Goal: Task Accomplishment & Management: Complete application form

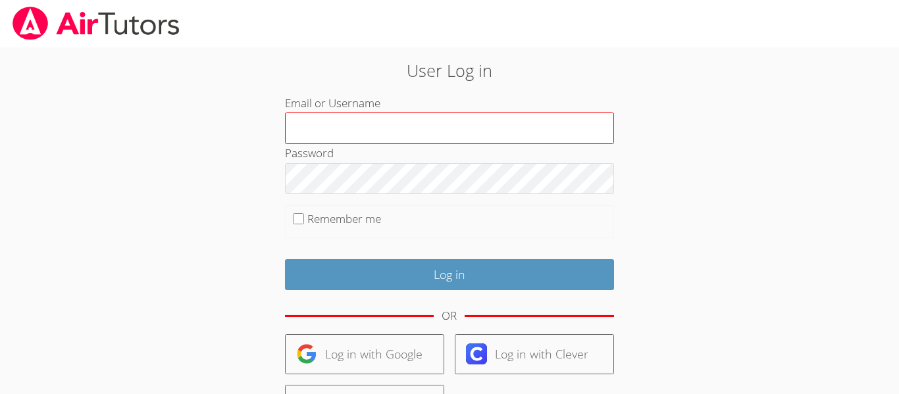
click at [417, 127] on input "Email or Username" at bounding box center [449, 129] width 329 height 32
type input "a.morales26@lodiusd.org"
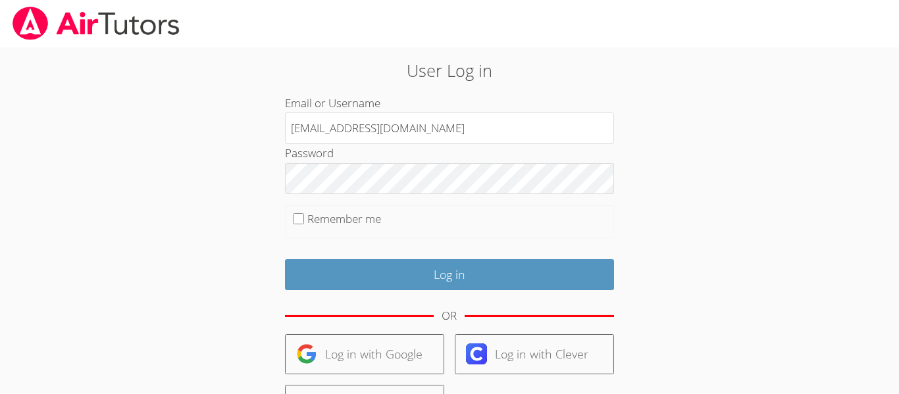
click at [425, 195] on form "Email or Username a.morales26@lodiusd.org Password Remember me Log in OR Log in…" at bounding box center [449, 303] width 329 height 418
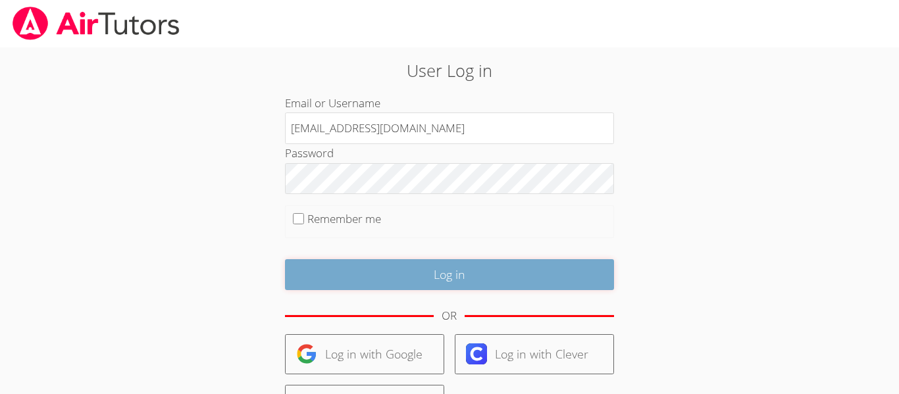
click at [388, 283] on input "Log in" at bounding box center [449, 274] width 329 height 31
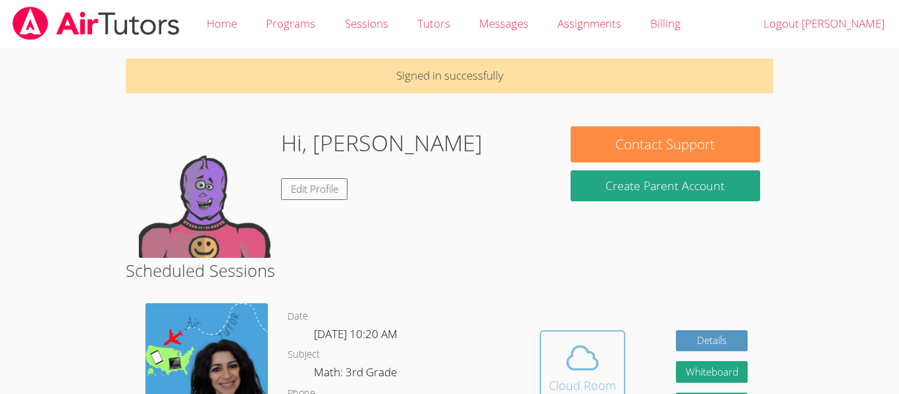
click at [554, 369] on span at bounding box center [582, 358] width 67 height 37
click at [562, 369] on span at bounding box center [582, 358] width 67 height 37
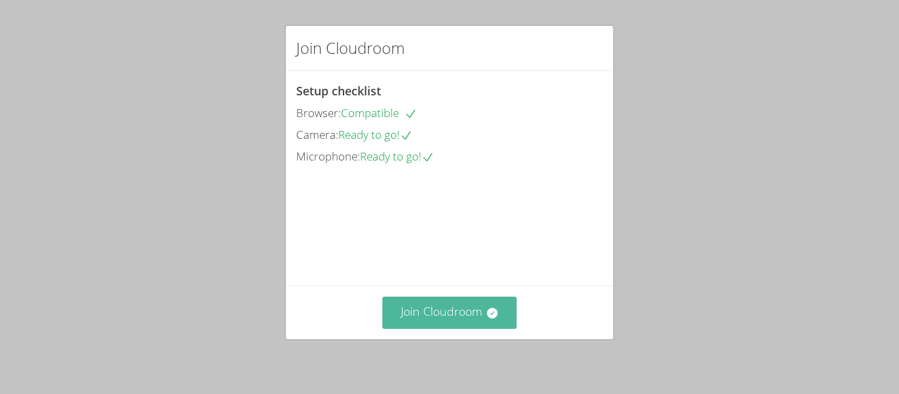
click at [480, 321] on button "Join Cloudroom" at bounding box center [449, 313] width 135 height 32
click at [459, 321] on button "Join Cloudroom" at bounding box center [449, 313] width 135 height 32
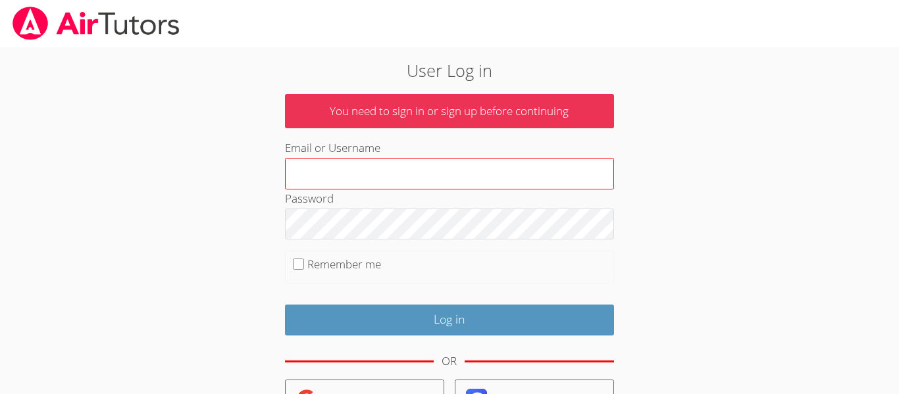
click at [452, 158] on input "Email or Username" at bounding box center [449, 174] width 329 height 32
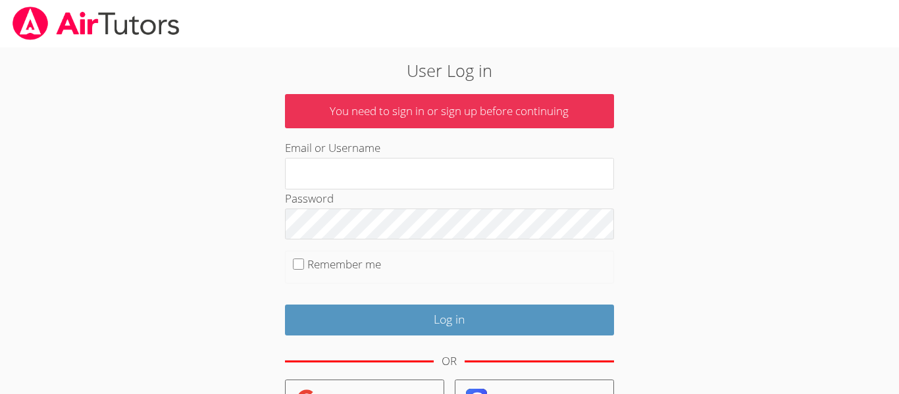
type input "[EMAIL_ADDRESS][DOMAIN_NAME]"
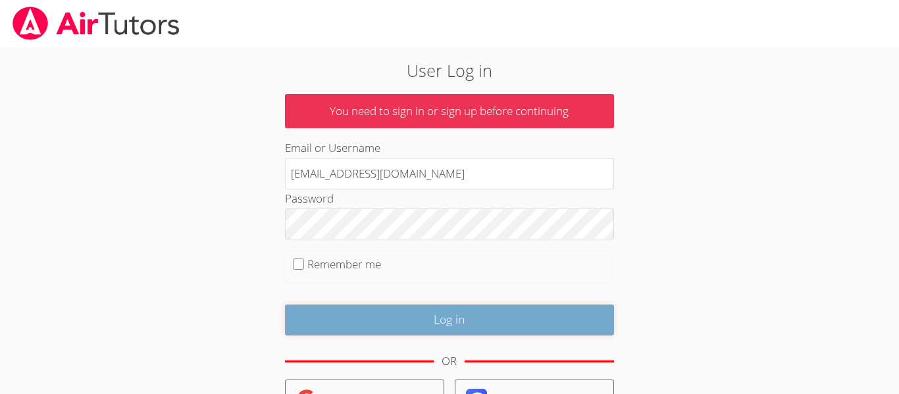
click at [471, 328] on input "Log in" at bounding box center [449, 320] width 329 height 31
click at [419, 321] on input "Log in" at bounding box center [449, 320] width 329 height 31
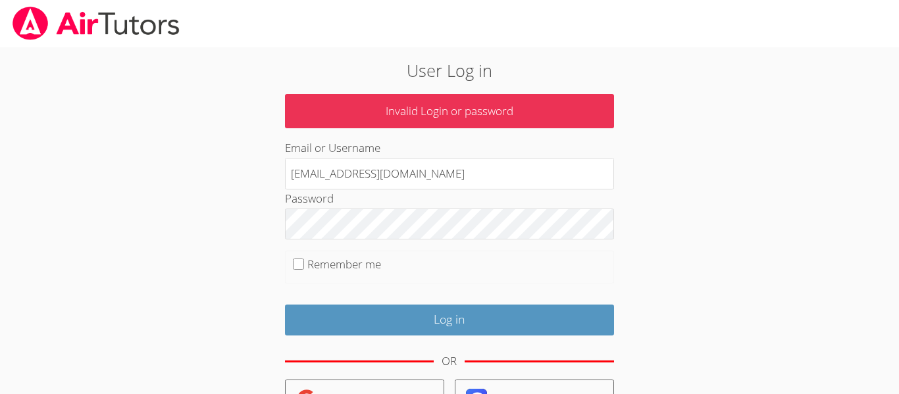
click at [420, 316] on input "Log in" at bounding box center [449, 320] width 329 height 31
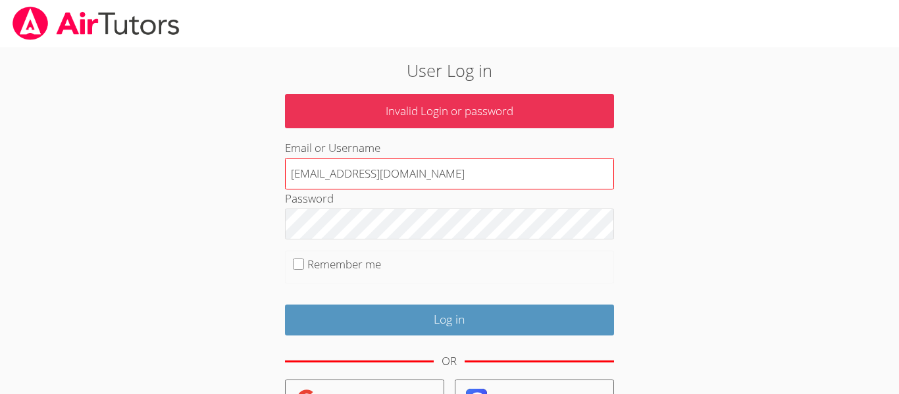
click at [401, 178] on input "a.morales26@lodiusd.org" at bounding box center [449, 174] width 329 height 32
click at [363, 180] on input ".org" at bounding box center [449, 174] width 329 height 32
type input "."
type input "a.morales26@lodiusd.org"
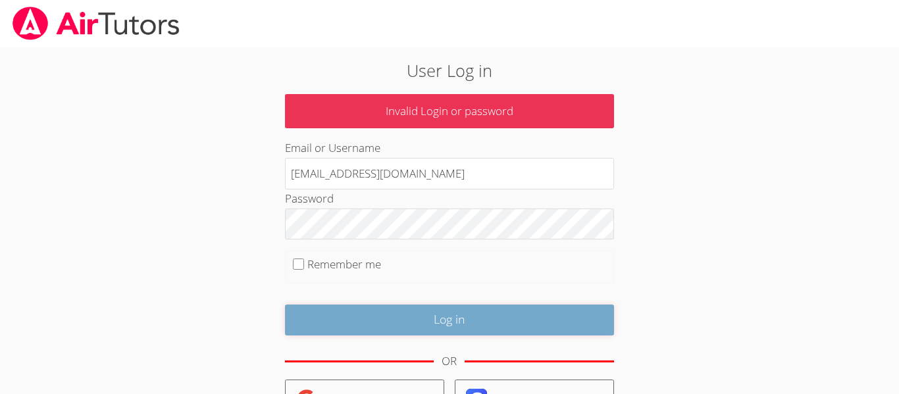
click at [423, 315] on input "Log in" at bounding box center [449, 320] width 329 height 31
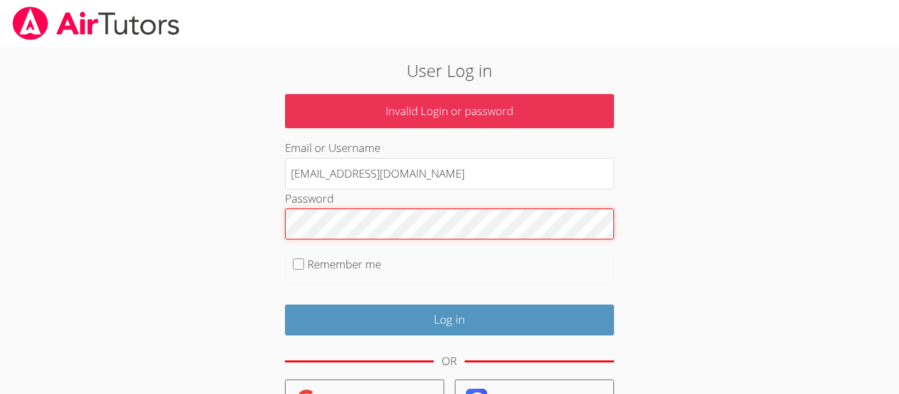
click at [285, 305] on input "Log in" at bounding box center [449, 320] width 329 height 31
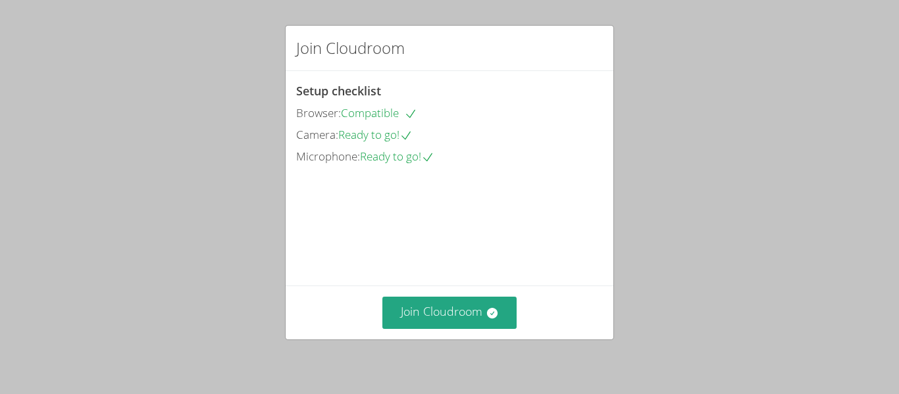
click at [415, 276] on video at bounding box center [394, 226] width 197 height 99
click at [432, 315] on button "Join Cloudroom" at bounding box center [449, 313] width 135 height 32
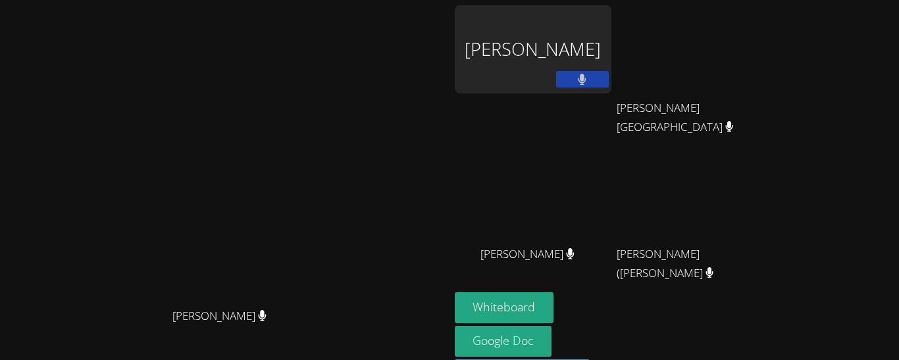
drag, startPoint x: 536, startPoint y: 175, endPoint x: 538, endPoint y: 141, distance: 34.3
click at [323, 141] on video at bounding box center [224, 178] width 197 height 247
click at [612, 90] on div "Adrian Reyes Morales" at bounding box center [533, 49] width 157 height 88
click at [612, 51] on div "Adrian Reyes Morales" at bounding box center [533, 49] width 157 height 88
click at [585, 53] on div "Adrian Reyes Morales" at bounding box center [533, 49] width 157 height 88
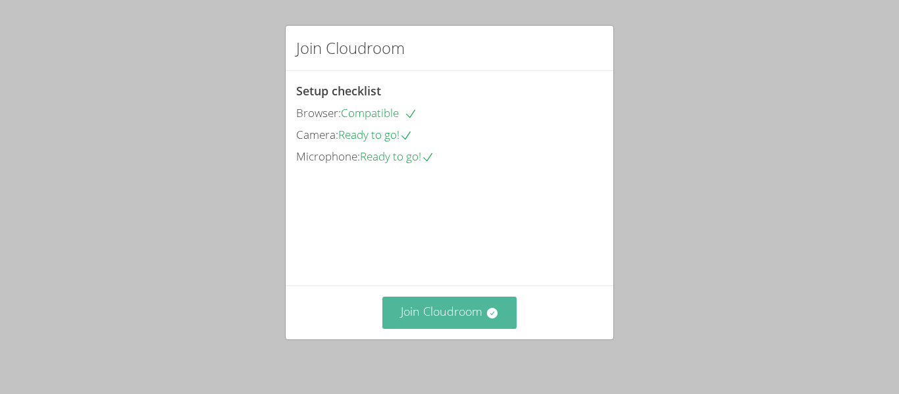
click at [465, 320] on button "Join Cloudroom" at bounding box center [449, 313] width 135 height 32
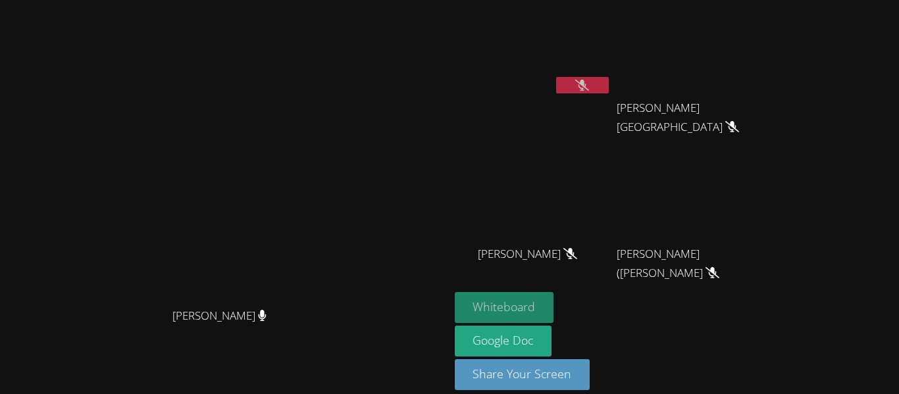
click at [554, 305] on button "Whiteboard" at bounding box center [504, 307] width 99 height 31
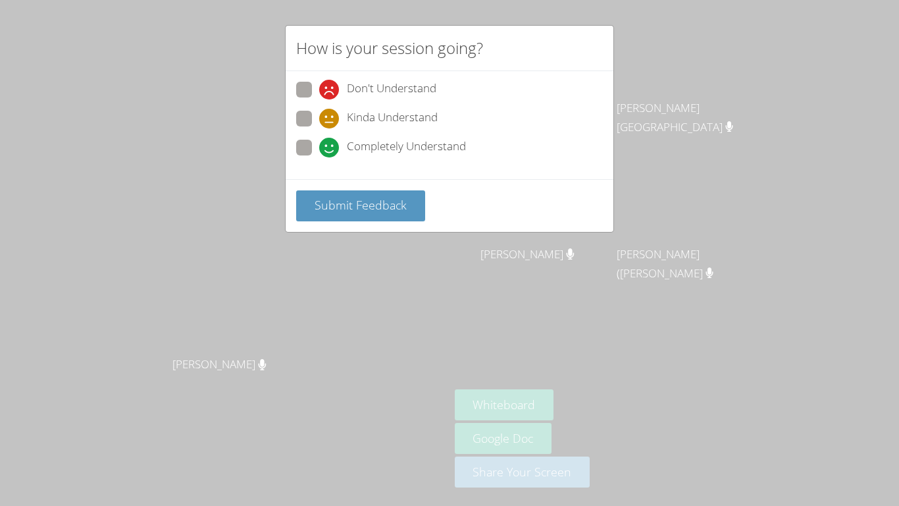
click at [319, 157] on span at bounding box center [319, 157] width 0 height 0
click at [319, 146] on input "Completely Understand" at bounding box center [324, 145] width 11 height 11
radio input "true"
click at [344, 200] on span "Submit Feedback" at bounding box center [361, 205] width 92 height 16
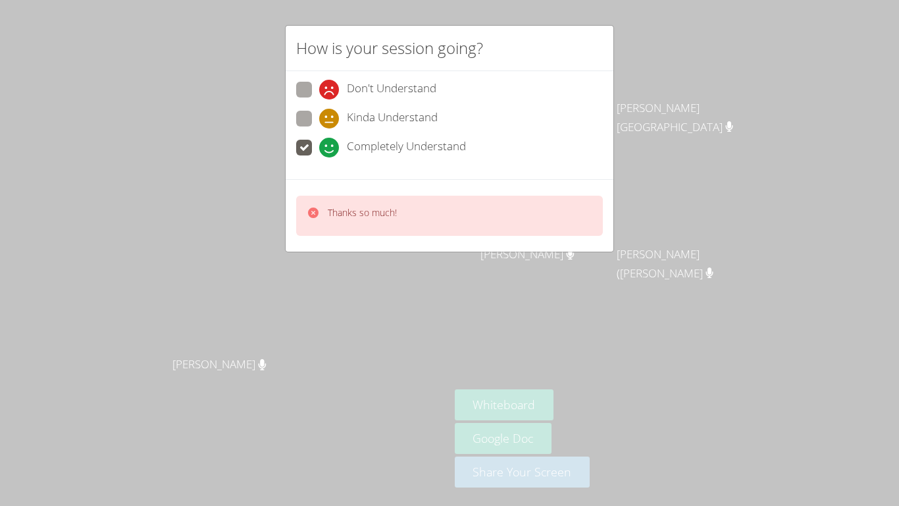
click at [371, 206] on p "Thanks so much!" at bounding box center [362, 212] width 69 height 13
click at [380, 230] on div "Thanks so much!" at bounding box center [449, 216] width 307 height 40
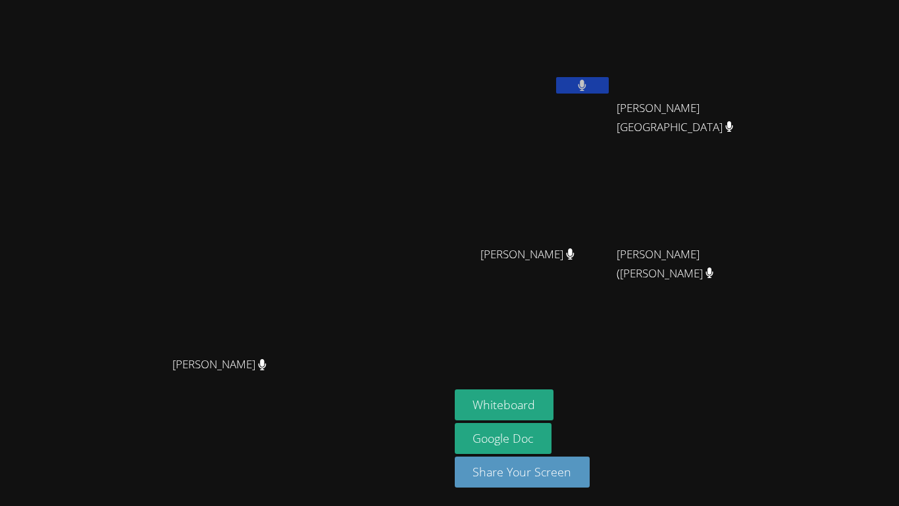
click at [307, 214] on video at bounding box center [224, 226] width 197 height 247
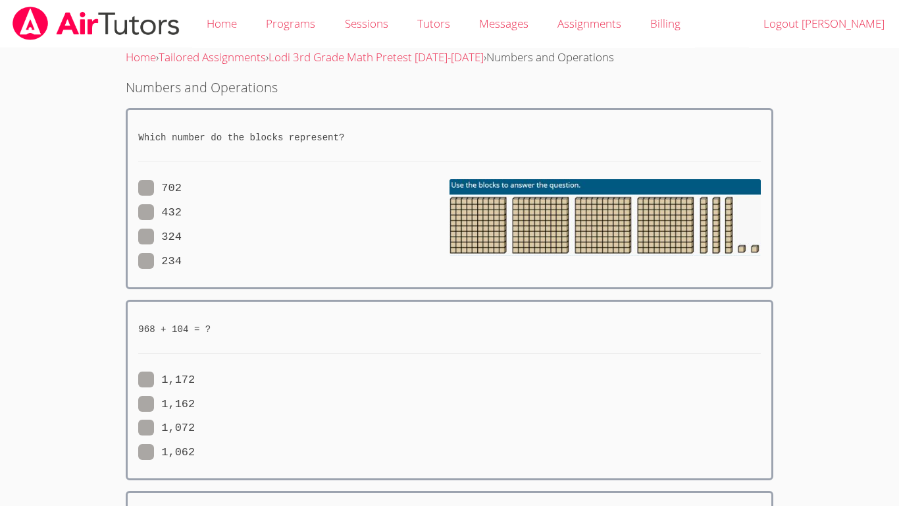
click at [182, 208] on span at bounding box center [182, 212] width 0 height 13
click at [182, 208] on input "432" at bounding box center [187, 209] width 11 height 11
radio input "true"
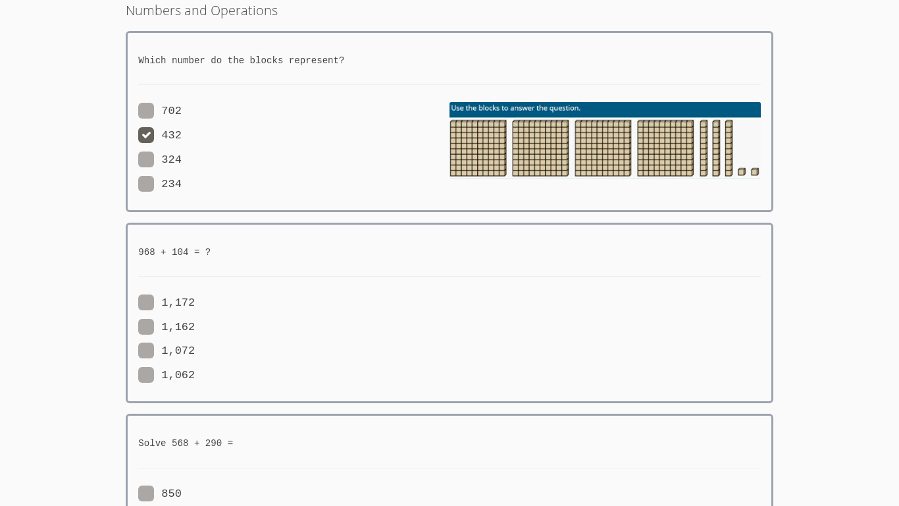
scroll to position [79, 0]
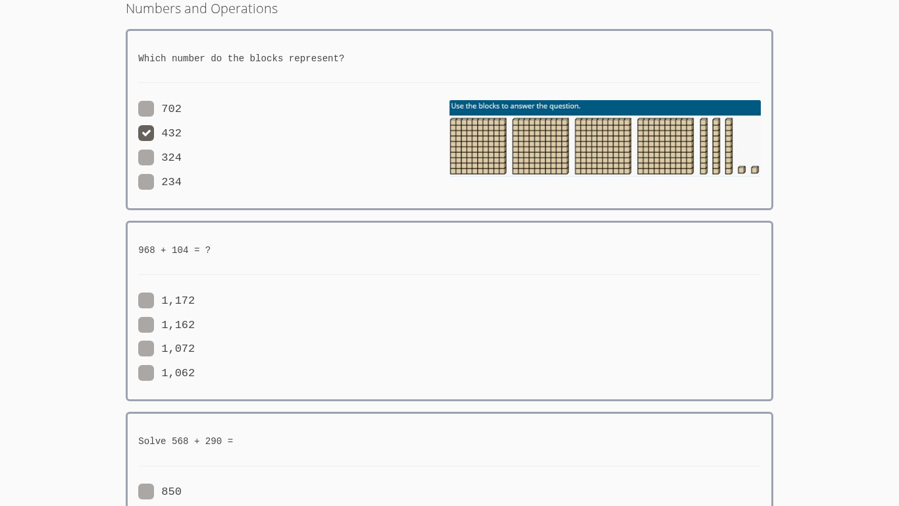
click at [195, 299] on span at bounding box center [195, 300] width 0 height 13
click at [195, 299] on input "1,172" at bounding box center [200, 297] width 11 height 11
radio input "true"
click at [195, 294] on span at bounding box center [195, 300] width 0 height 13
click at [195, 294] on input "1,172" at bounding box center [200, 297] width 11 height 11
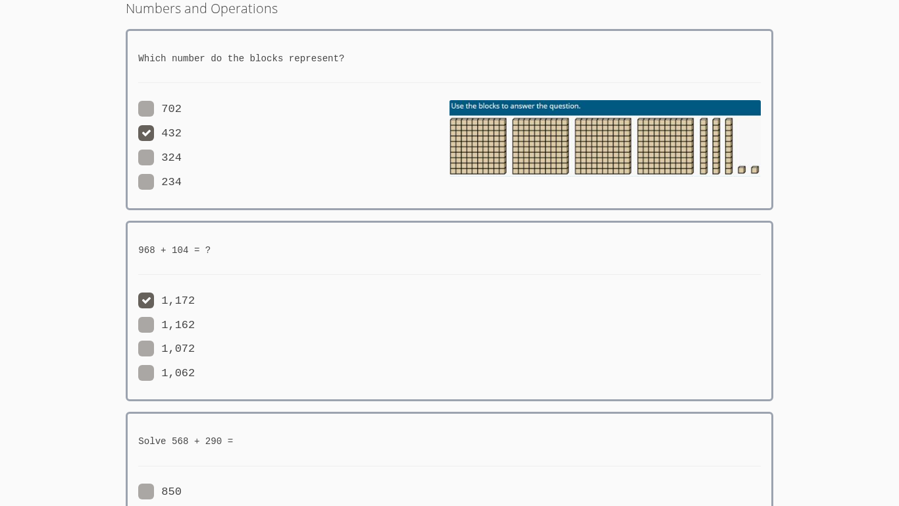
click at [899, 249] on body "Home Programs Sessions Tutors Messages Assignments Billing Logout Adrian Home ›…" at bounding box center [449, 174] width 899 height 506
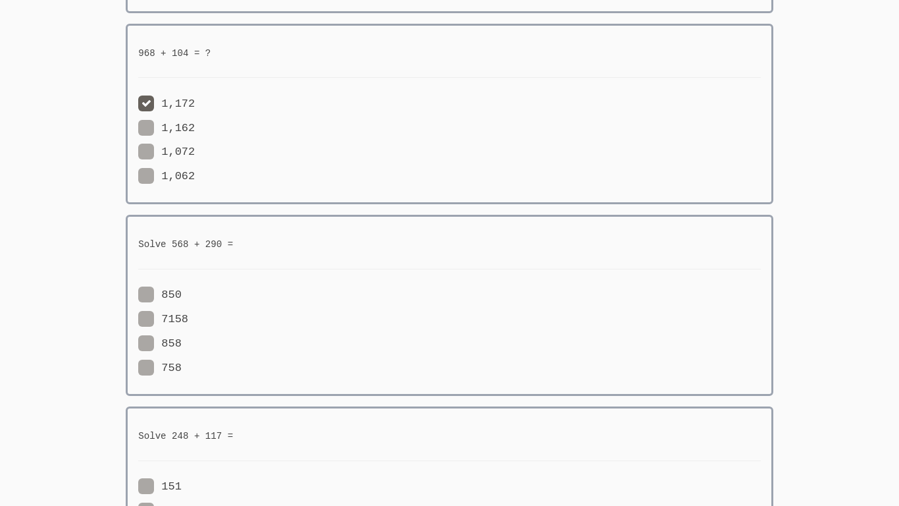
scroll to position [290, 0]
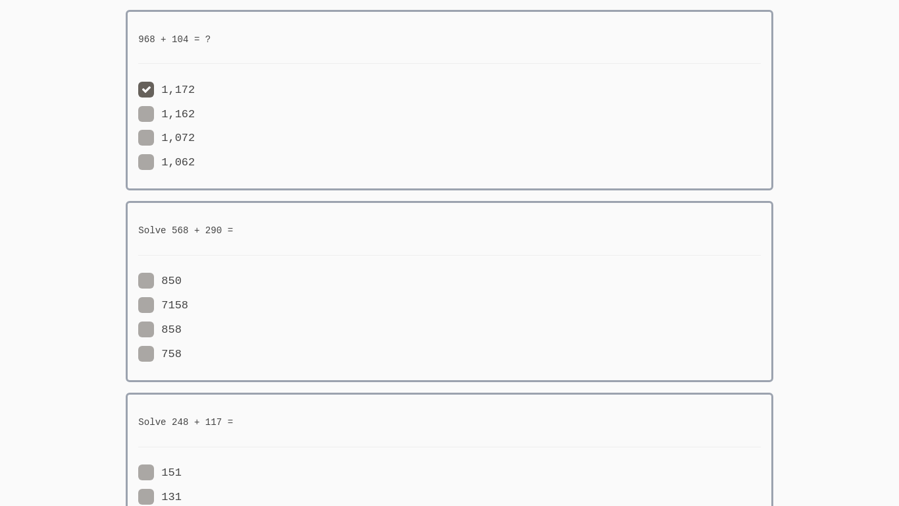
click at [182, 282] on span at bounding box center [182, 280] width 0 height 13
click at [182, 282] on input "850" at bounding box center [187, 278] width 11 height 11
radio input "true"
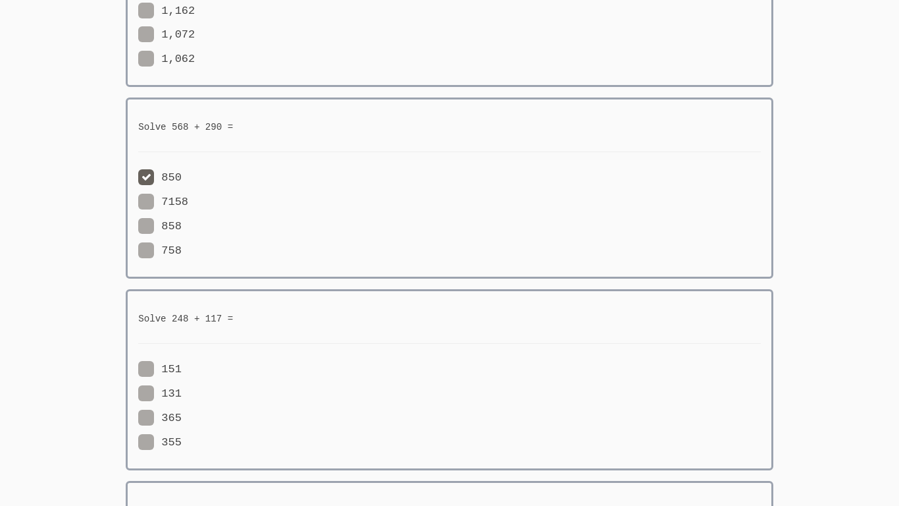
scroll to position [395, 0]
click at [151, 423] on label "365" at bounding box center [159, 415] width 43 height 17
click at [182, 419] on input "365" at bounding box center [187, 412] width 11 height 11
radio input "true"
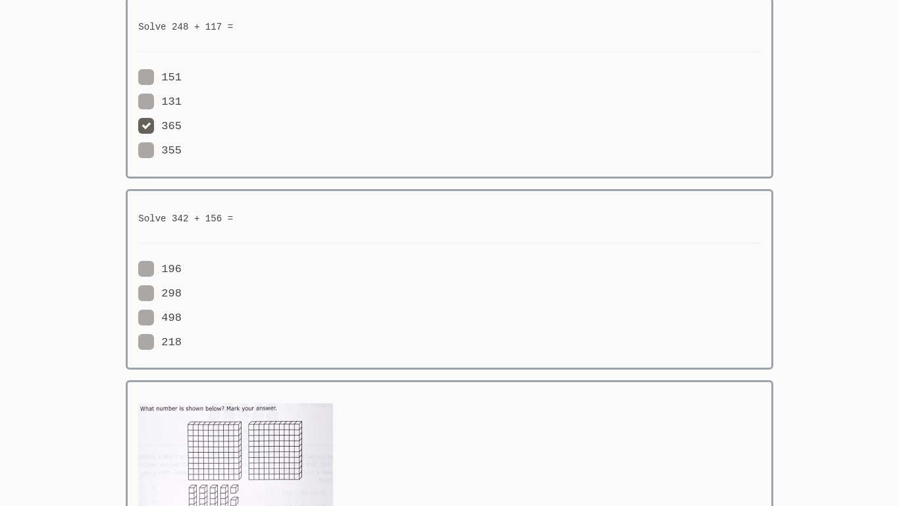
scroll to position [658, 0]
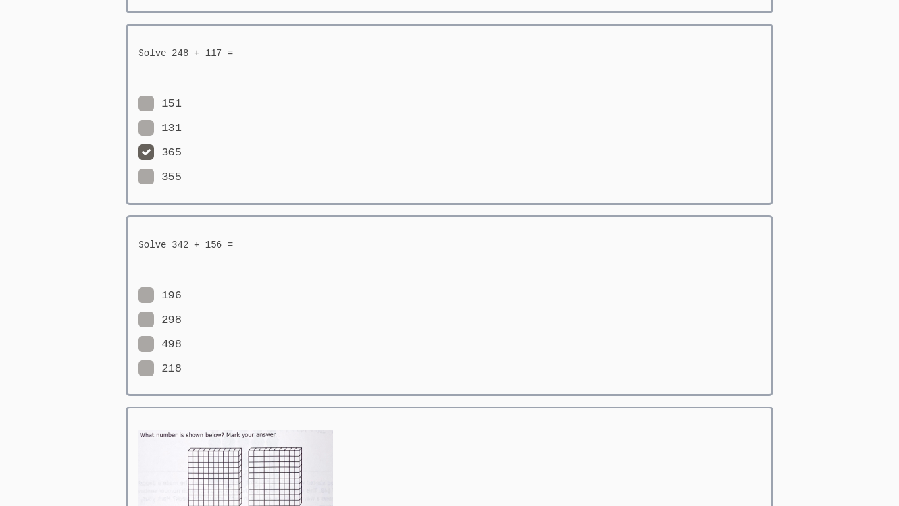
click at [182, 341] on span at bounding box center [182, 344] width 0 height 13
click at [182, 341] on input "498" at bounding box center [187, 341] width 11 height 11
radio input "true"
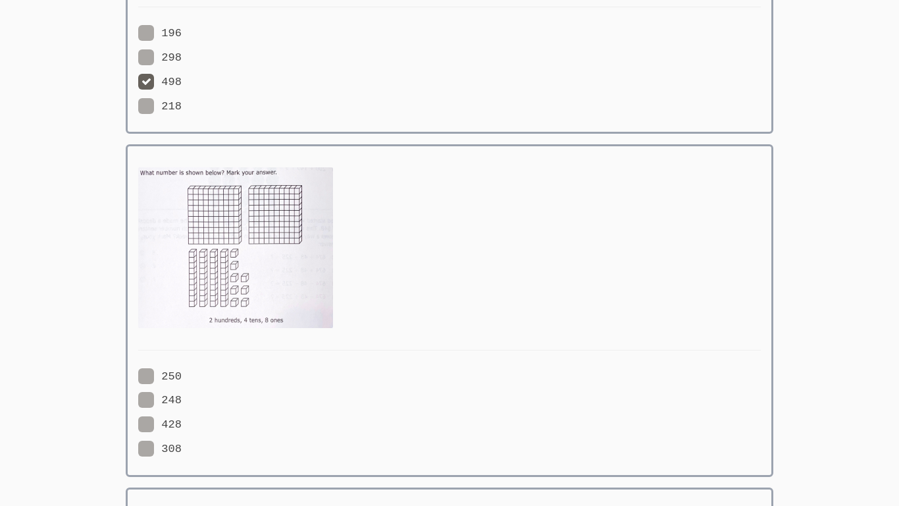
scroll to position [922, 0]
click at [182, 425] on span at bounding box center [182, 423] width 0 height 13
click at [182, 425] on input "428" at bounding box center [187, 420] width 11 height 11
radio input "true"
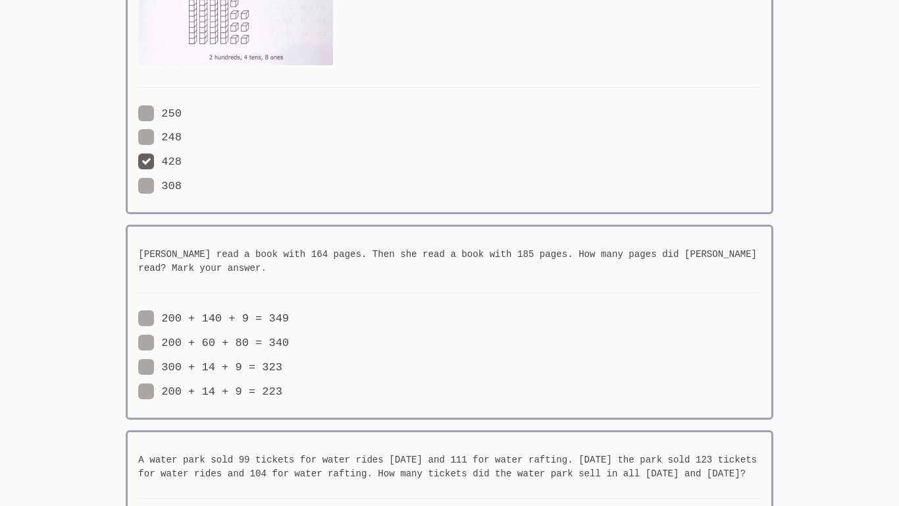
scroll to position [1185, 0]
click at [289, 313] on span at bounding box center [289, 316] width 0 height 13
click at [289, 313] on input "200 + 140 + 9 = 349" at bounding box center [294, 313] width 11 height 11
radio input "true"
click at [289, 334] on span at bounding box center [289, 340] width 0 height 13
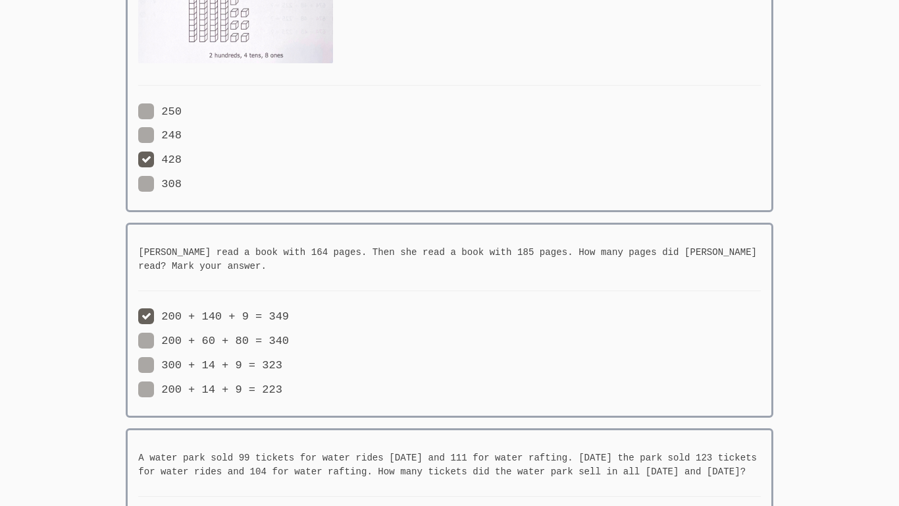
click at [289, 332] on input "200 + 60 + 80 = 340" at bounding box center [294, 337] width 11 height 11
radio input "true"
click at [289, 314] on span at bounding box center [289, 316] width 0 height 13
click at [289, 314] on input "200 + 140 + 9 = 349" at bounding box center [294, 313] width 11 height 11
radio input "true"
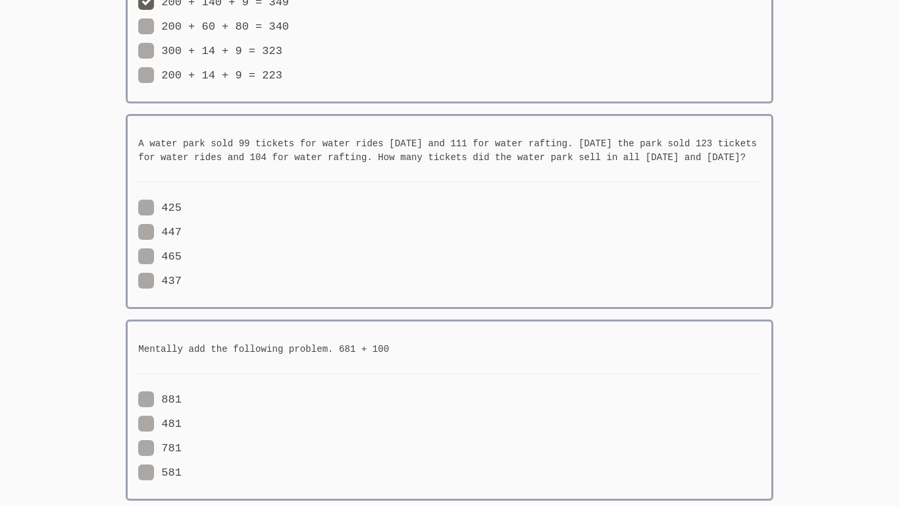
scroll to position [1501, 0]
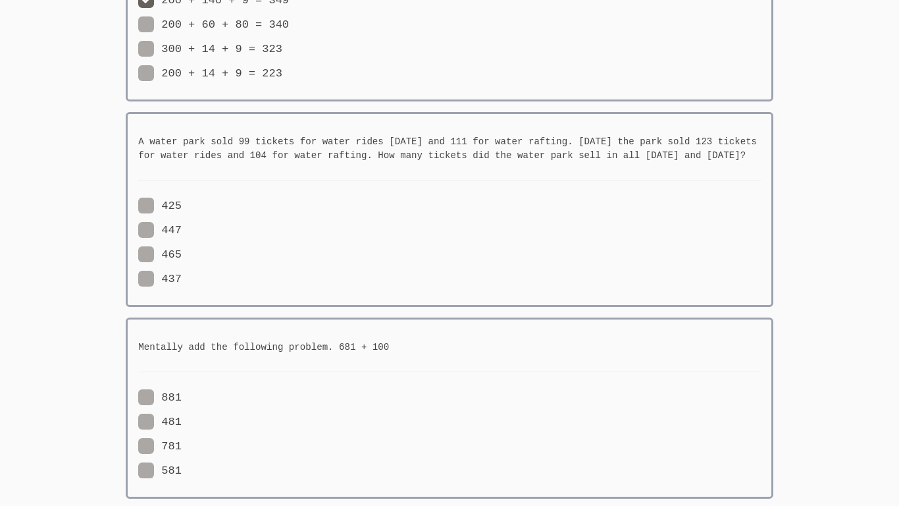
click at [182, 203] on span at bounding box center [182, 205] width 0 height 13
click at [182, 203] on input "425" at bounding box center [187, 202] width 11 height 11
radio input "true"
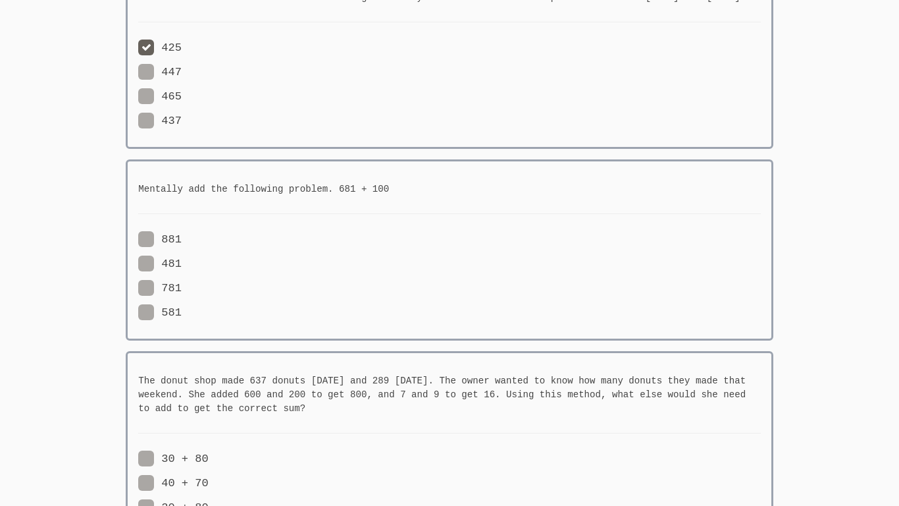
scroll to position [1632, 0]
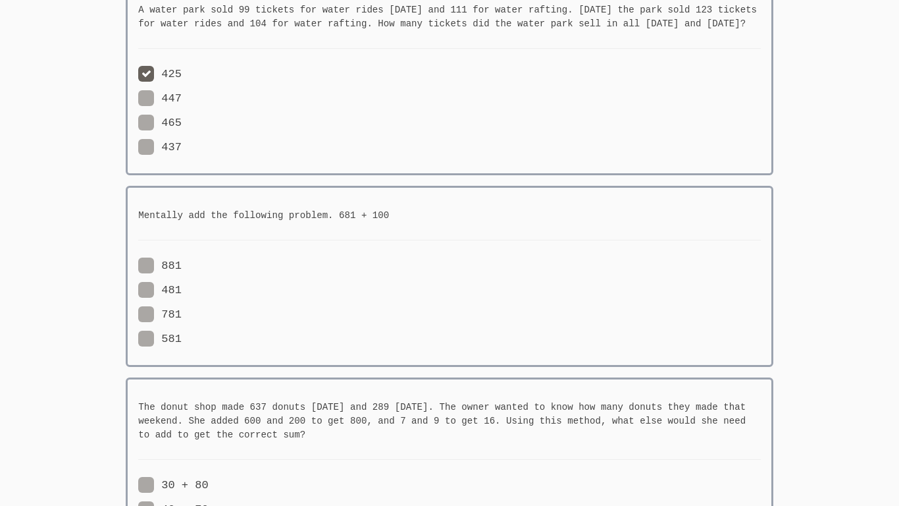
click at [182, 311] on span at bounding box center [182, 314] width 0 height 13
click at [182, 311] on input "781" at bounding box center [187, 311] width 11 height 11
radio input "true"
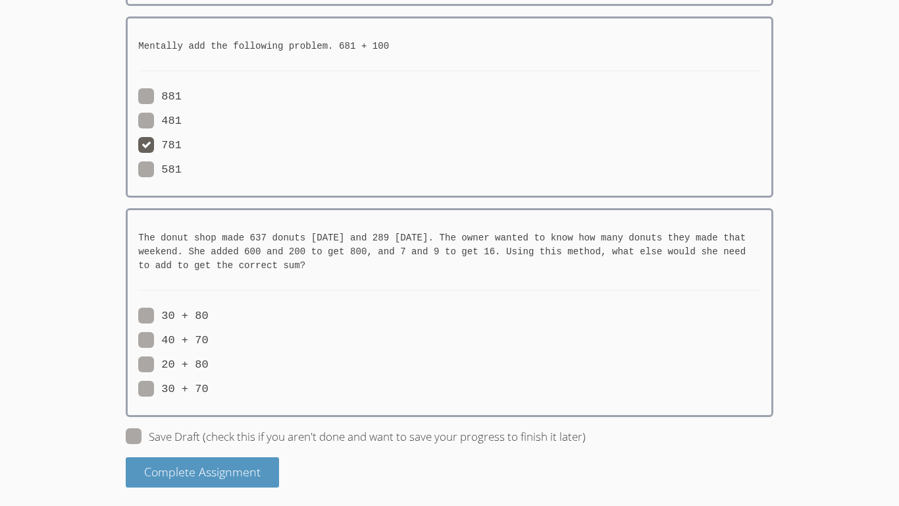
scroll to position [1802, 0]
click at [209, 315] on span at bounding box center [209, 315] width 0 height 13
click at [209, 315] on input "30 + 80" at bounding box center [214, 312] width 11 height 11
radio input "true"
click at [586, 434] on span at bounding box center [586, 435] width 0 height 15
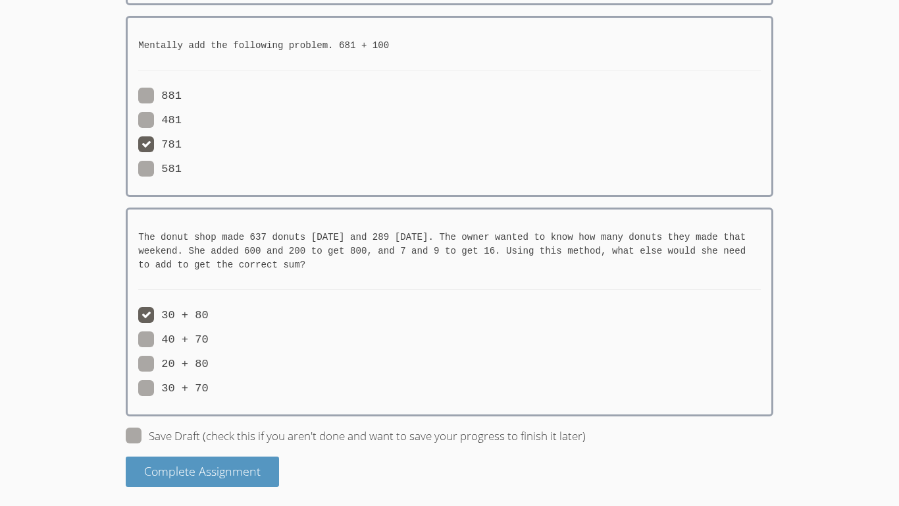
click at [586, 434] on input "Save Draft (check this if you aren't done and want to save your progress to fin…" at bounding box center [591, 432] width 11 height 11
click at [586, 431] on span at bounding box center [586, 435] width 0 height 15
click at [586, 431] on input "Save Draft (check this if you aren't done and want to save your progress to fin…" at bounding box center [591, 432] width 11 height 11
checkbox input "false"
click at [161, 471] on span "Complete Assignment" at bounding box center [202, 471] width 117 height 16
